Goal: Task Accomplishment & Management: Manage account settings

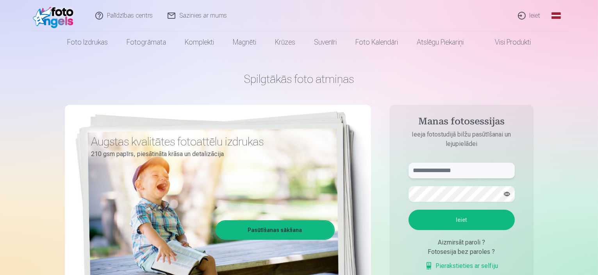
click at [447, 170] on input "text" at bounding box center [462, 171] width 106 height 16
type input "**********"
click at [464, 218] on button "Ieiet" at bounding box center [462, 219] width 106 height 20
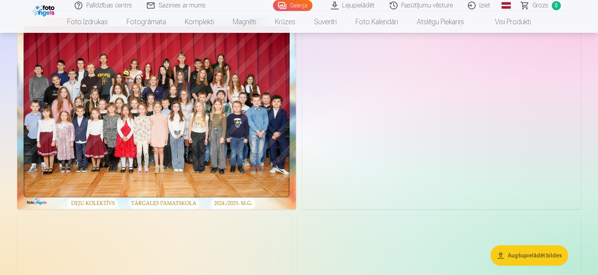
scroll to position [78, 0]
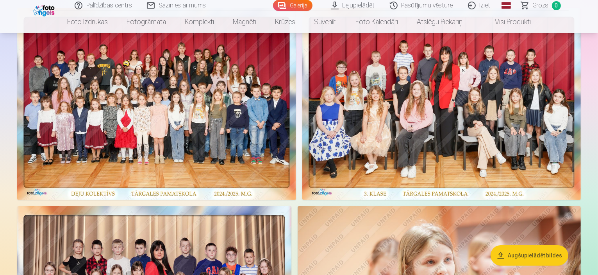
click at [366, 5] on link "Lejupielādēt" at bounding box center [353, 5] width 59 height 11
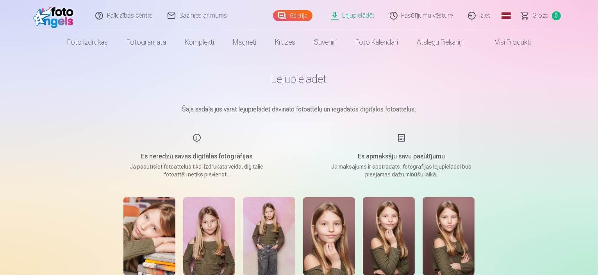
click at [514, 42] on link "Visi produkti" at bounding box center [506, 42] width 67 height 22
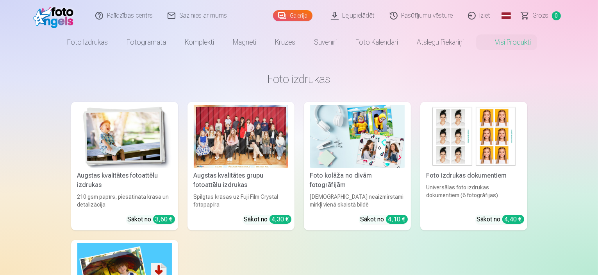
click at [435, 15] on link "Pasūtījumu vēsture" at bounding box center [422, 15] width 78 height 31
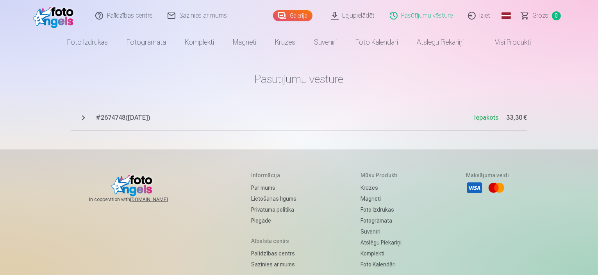
click at [115, 116] on span "# 2674748 ( 17.04.2025 )" at bounding box center [285, 117] width 379 height 9
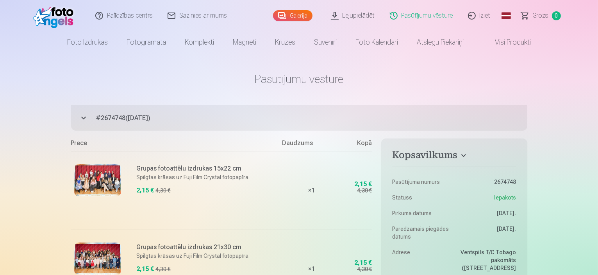
click at [350, 13] on link "Lejupielādēt" at bounding box center [353, 15] width 59 height 31
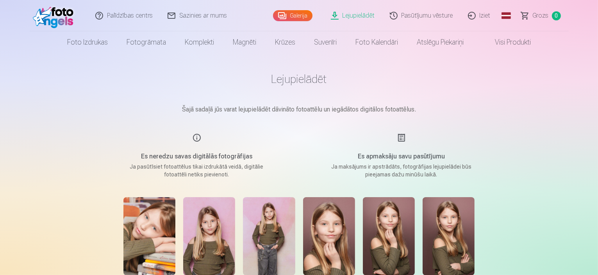
click at [471, 14] on link "Iziet" at bounding box center [480, 15] width 38 height 31
